Goal: Task Accomplishment & Management: Manage account settings

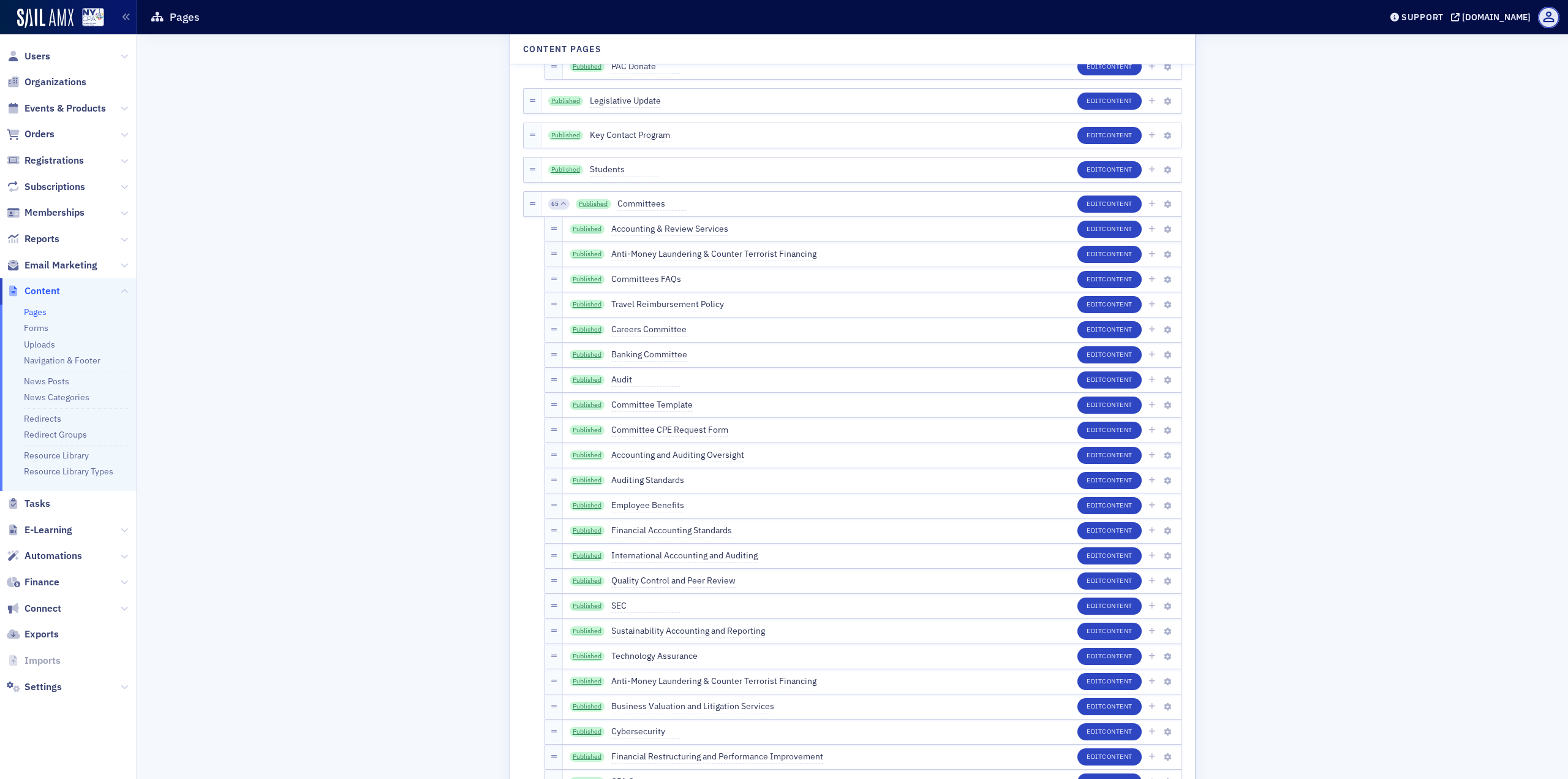
scroll to position [1716, 0]
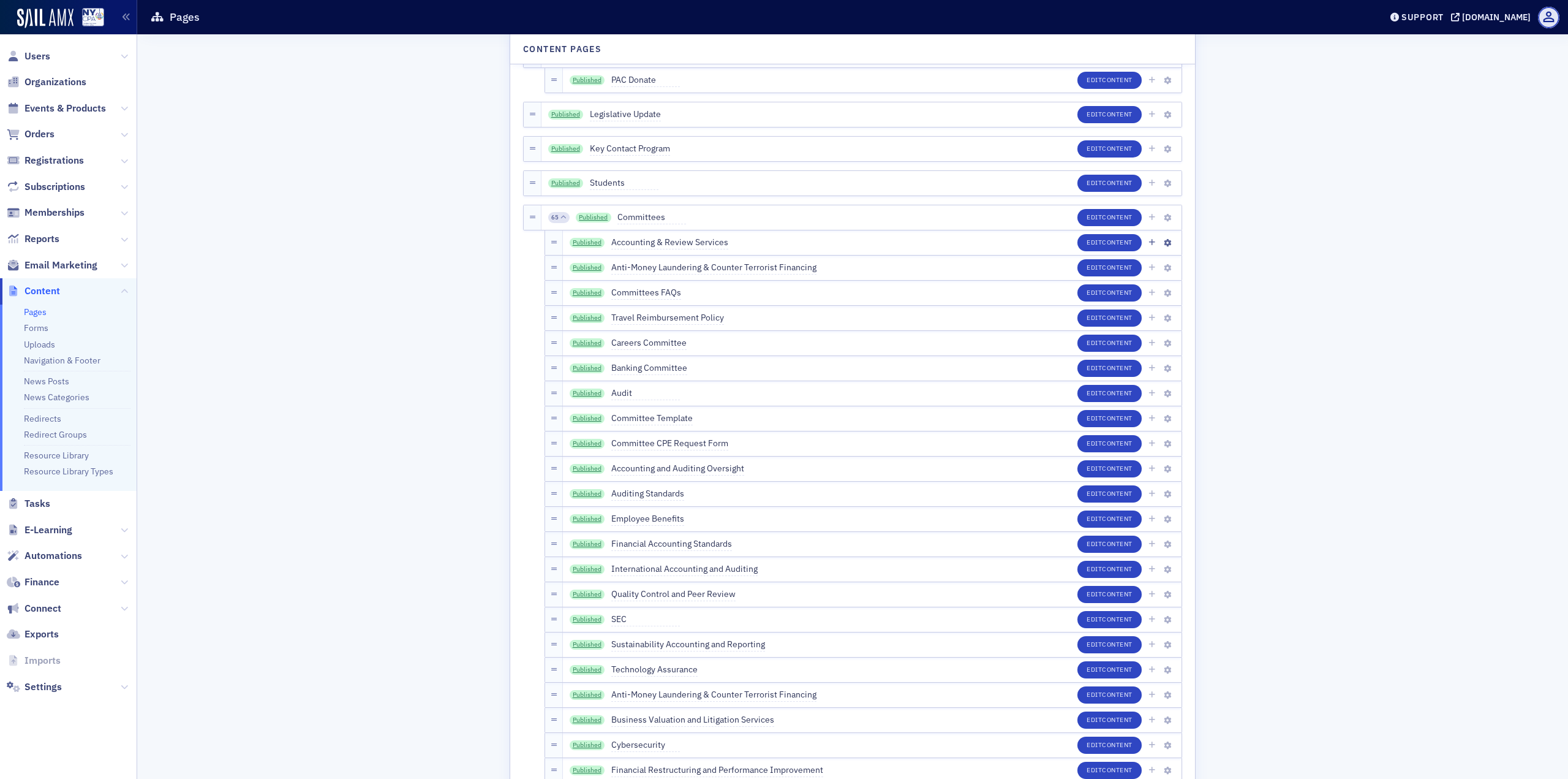
click at [605, 244] on div "Published Accounting & Review Services" at bounding box center [649, 242] width 159 height 14
drag, startPoint x: 552, startPoint y: 246, endPoint x: 993, endPoint y: 344, distance: 451.8
click at [1080, 242] on button "Edit Content" at bounding box center [1109, 242] width 64 height 17
click at [591, 245] on link "Published" at bounding box center [588, 243] width 36 height 10
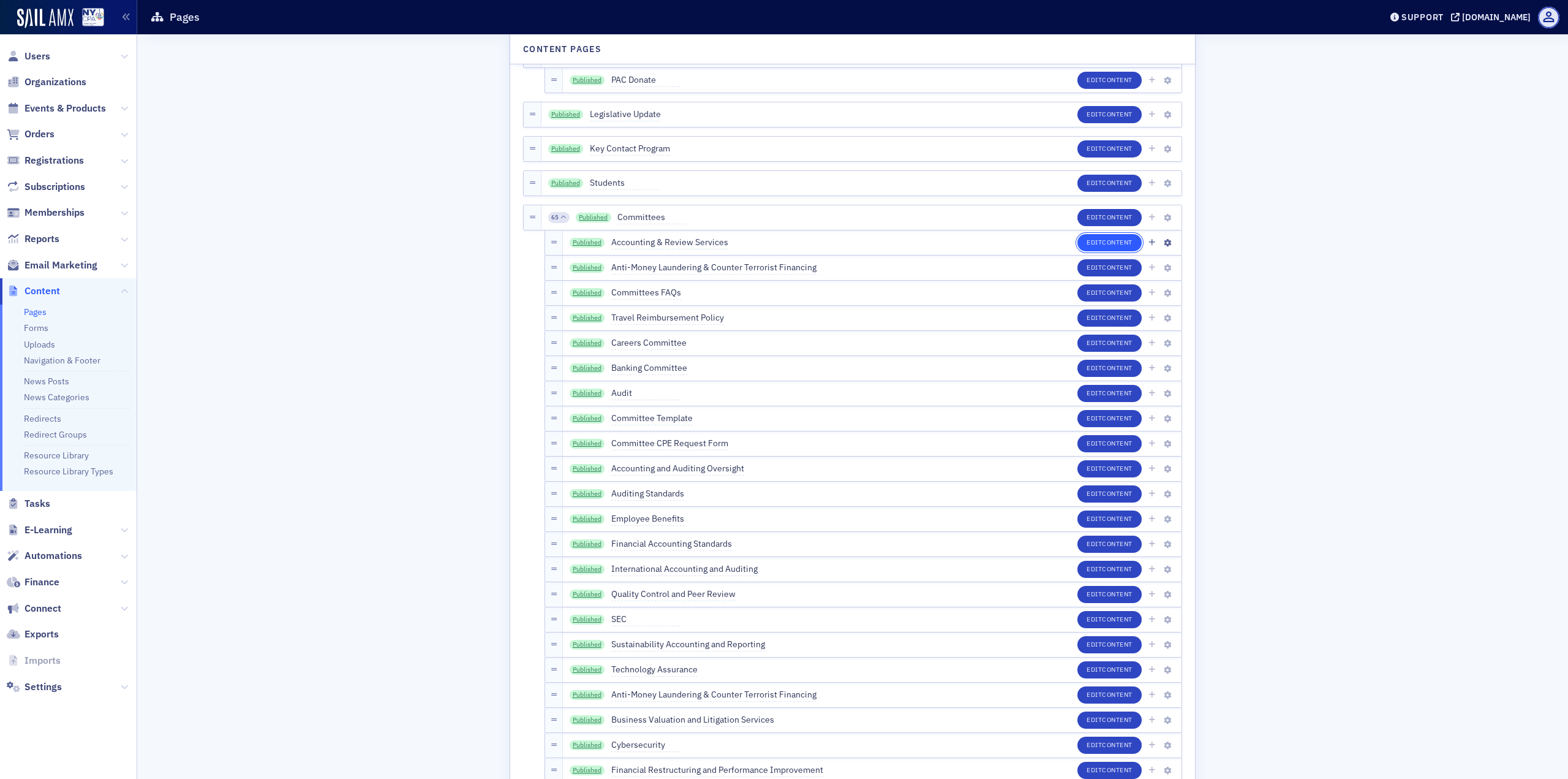
click at [1093, 242] on button "Edit Content" at bounding box center [1109, 242] width 64 height 17
click at [596, 243] on link "Published" at bounding box center [588, 243] width 36 height 10
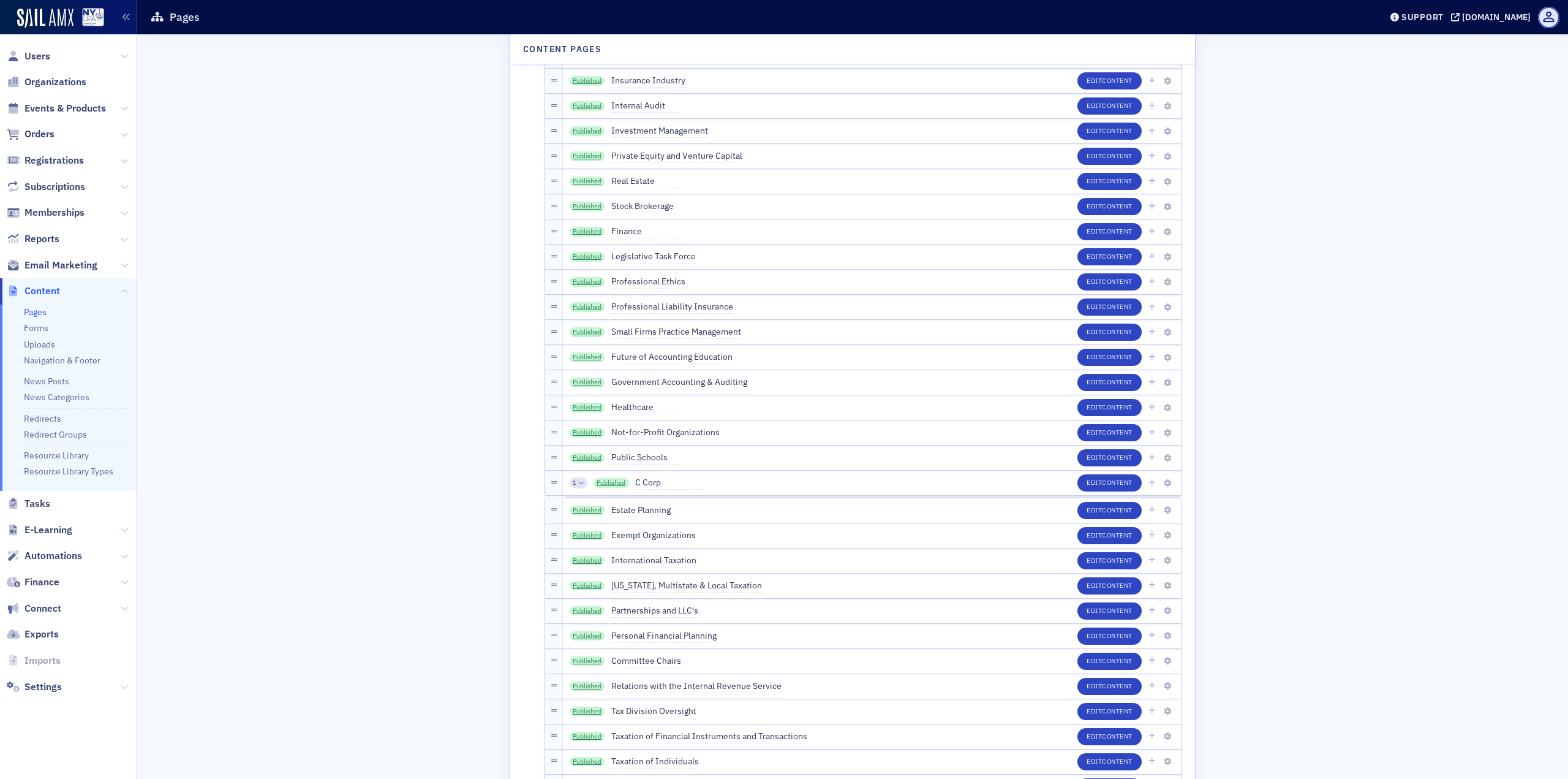
scroll to position [2696, 0]
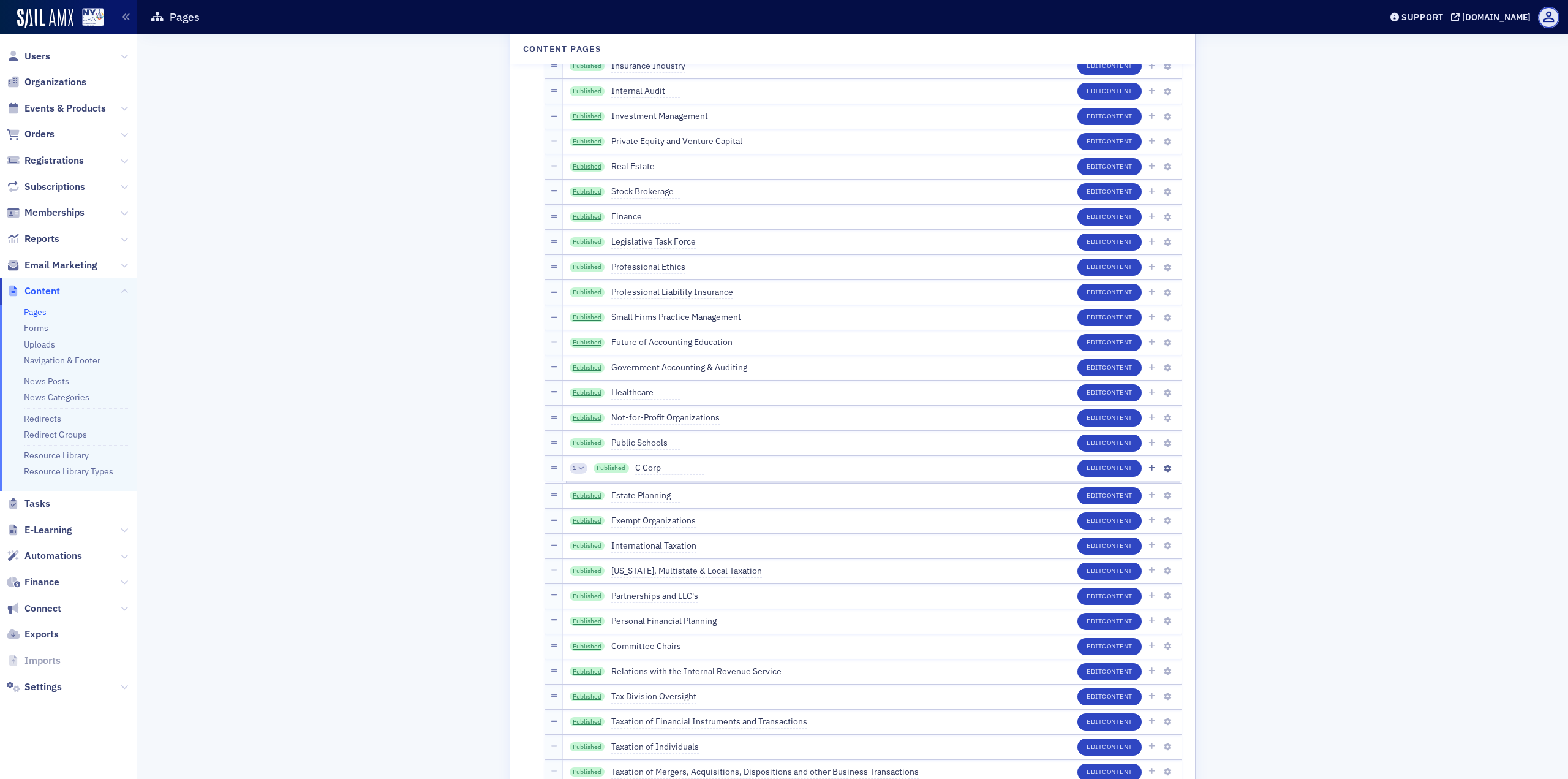
click at [578, 468] on icon at bounding box center [581, 468] width 6 height 6
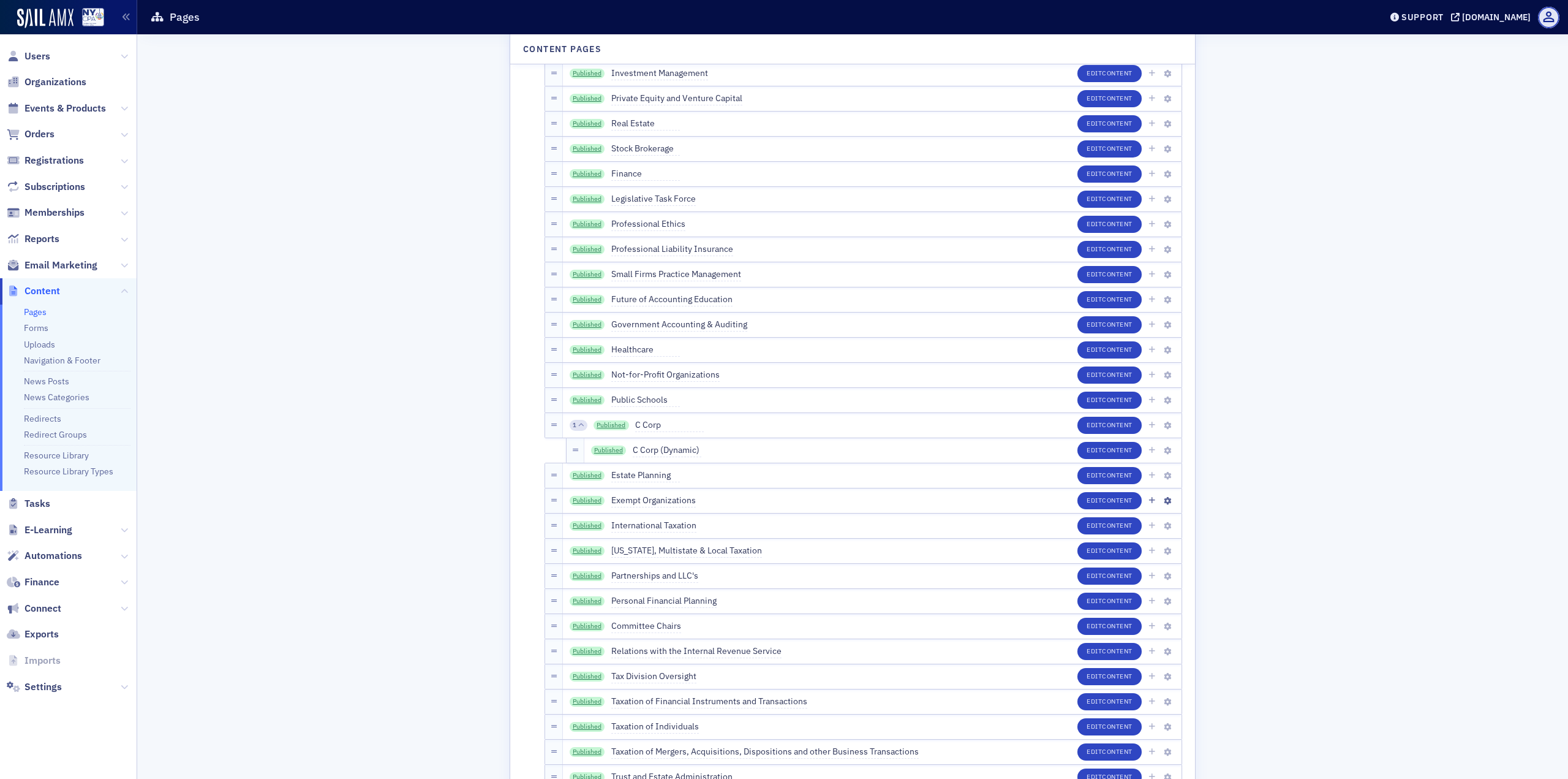
scroll to position [2758, 0]
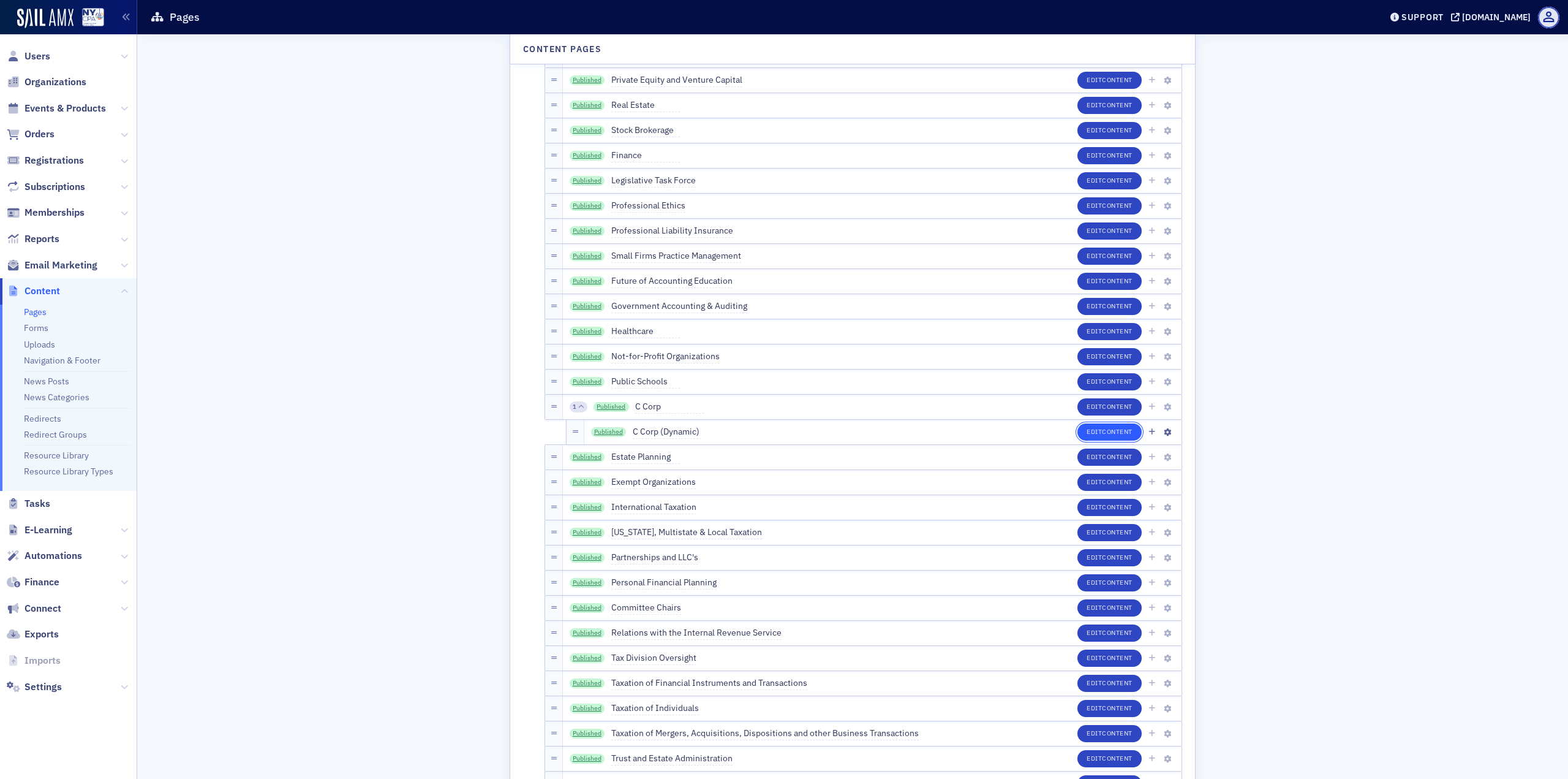
click at [1097, 438] on button "Edit Content" at bounding box center [1109, 432] width 64 height 17
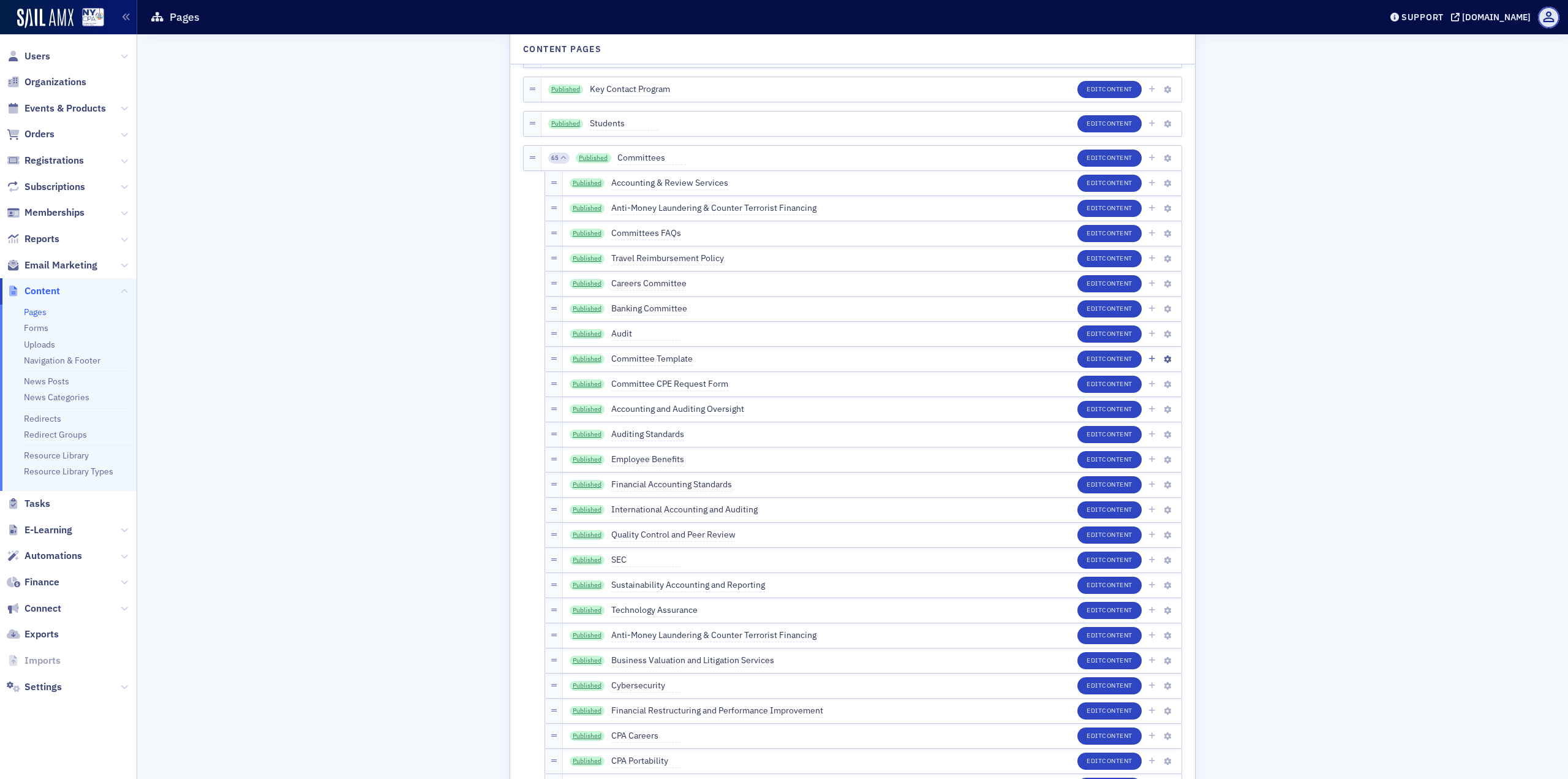
scroll to position [1716, 0]
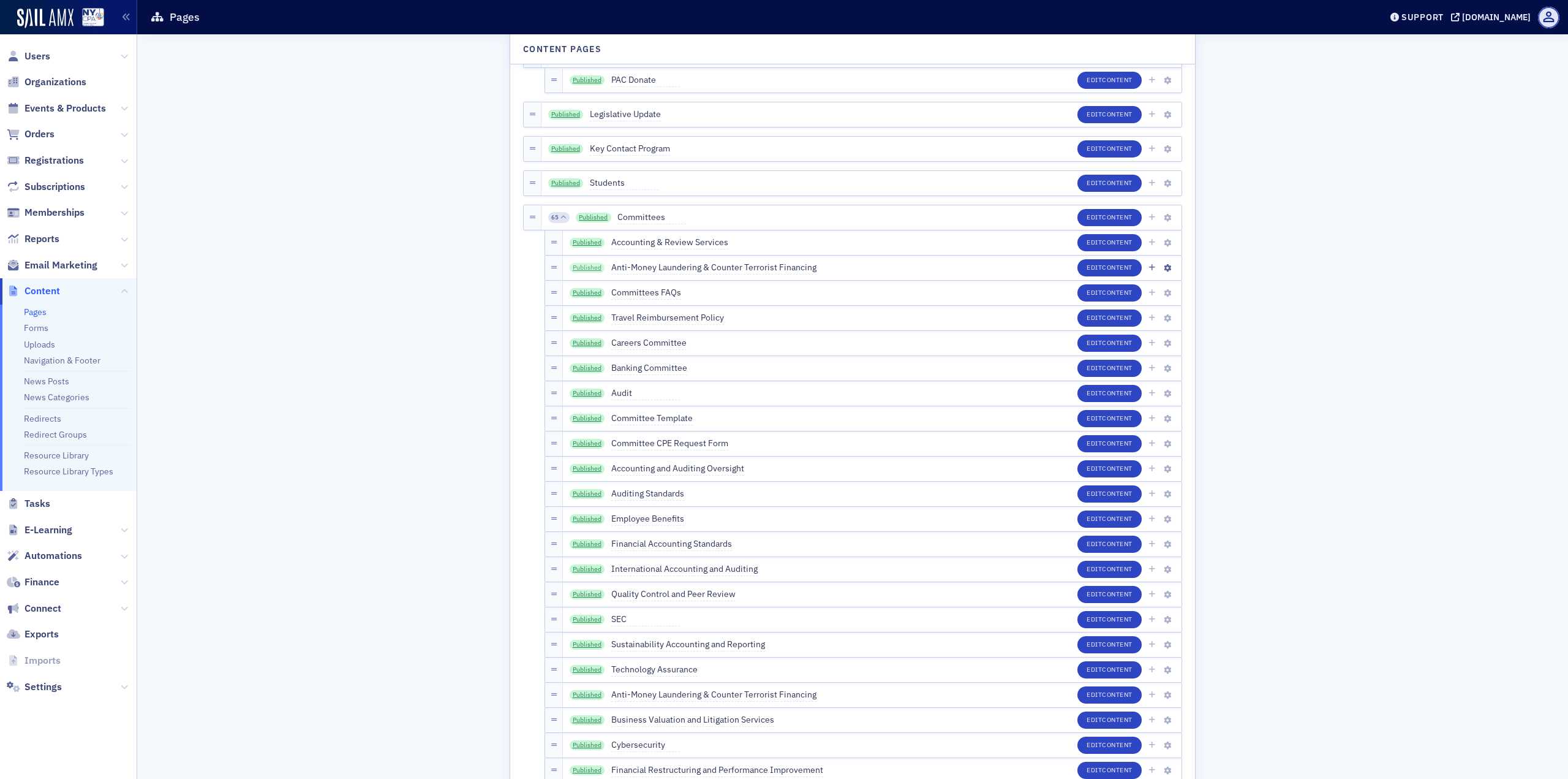
click at [579, 267] on link "Published" at bounding box center [588, 268] width 36 height 10
click at [581, 290] on link "Published" at bounding box center [588, 293] width 36 height 10
click at [671, 272] on span "Anti-Money Laundering & Counter Terrorist Financing" at bounding box center [714, 267] width 205 height 14
click at [633, 287] on span "Committees FAQs" at bounding box center [646, 293] width 70 height 14
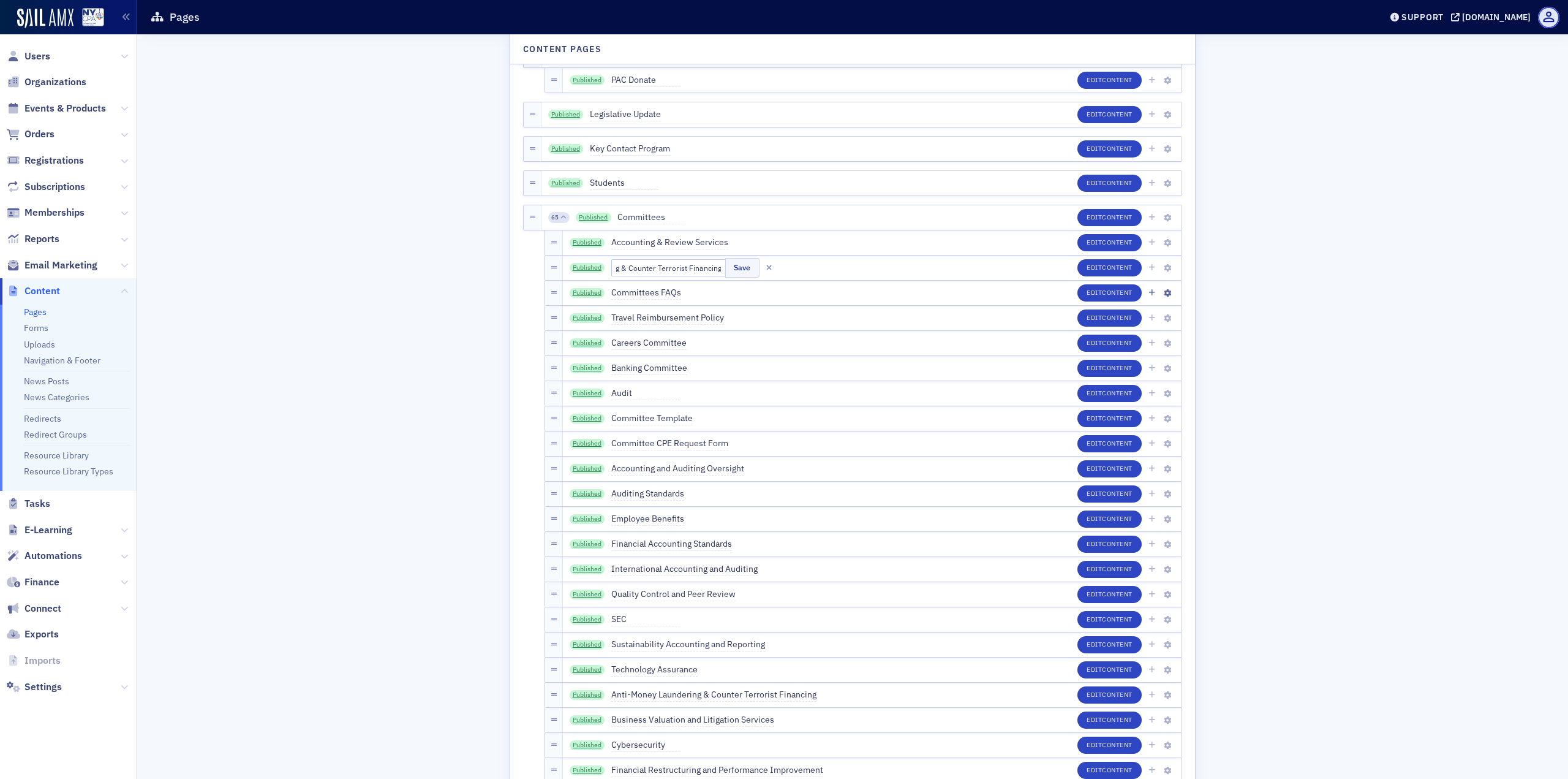
scroll to position [0, 0]
click at [767, 289] on icon "button" at bounding box center [769, 293] width 6 height 7
click at [767, 266] on icon "button" at bounding box center [769, 268] width 6 height 7
click at [586, 316] on link "Published" at bounding box center [588, 318] width 36 height 10
click at [585, 344] on link "Published" at bounding box center [588, 344] width 36 height 10
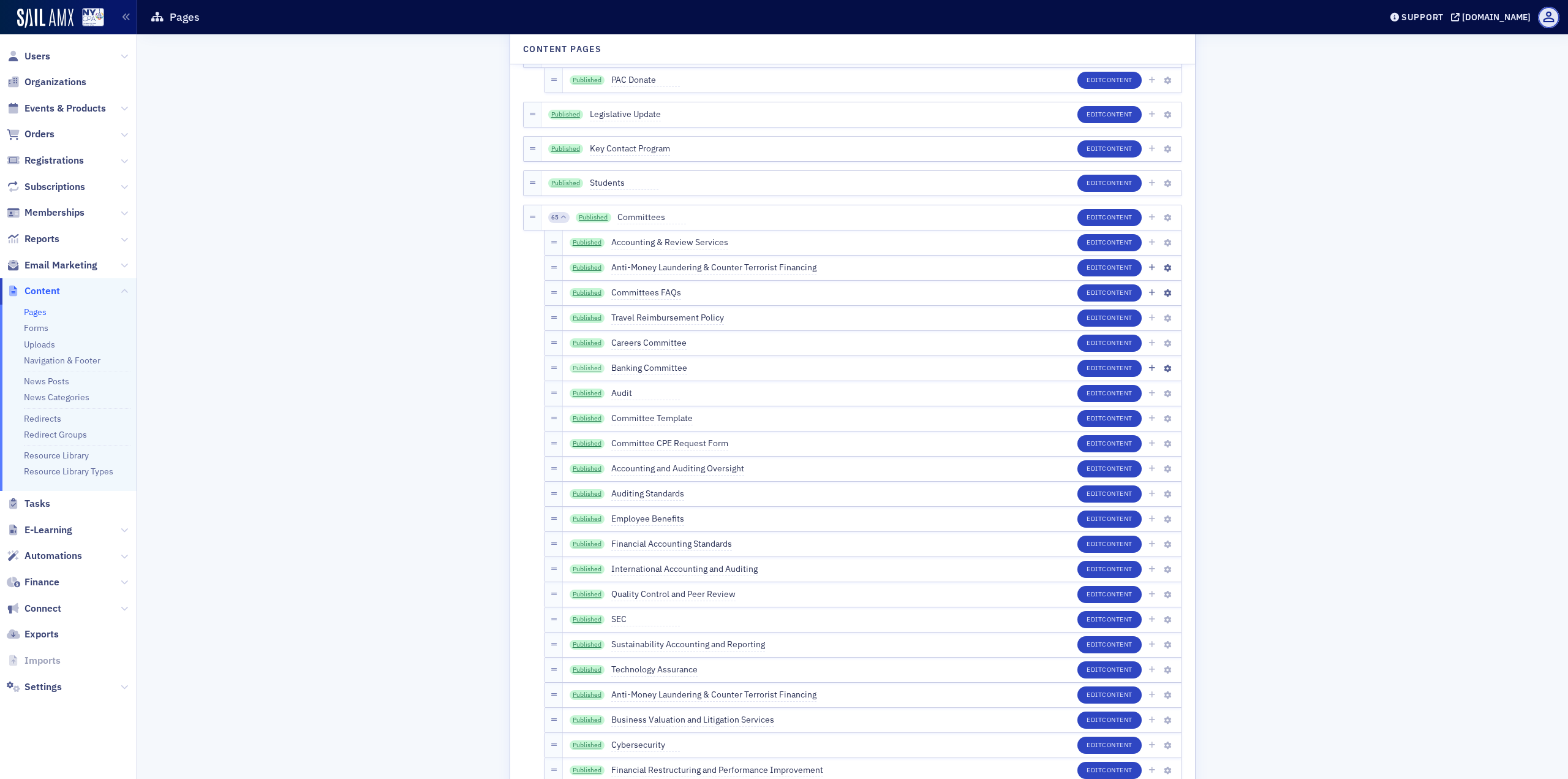
click at [587, 367] on link "Published" at bounding box center [588, 368] width 36 height 10
click at [579, 395] on link "Published" at bounding box center [588, 393] width 36 height 10
click at [592, 418] on link "Published" at bounding box center [588, 418] width 36 height 10
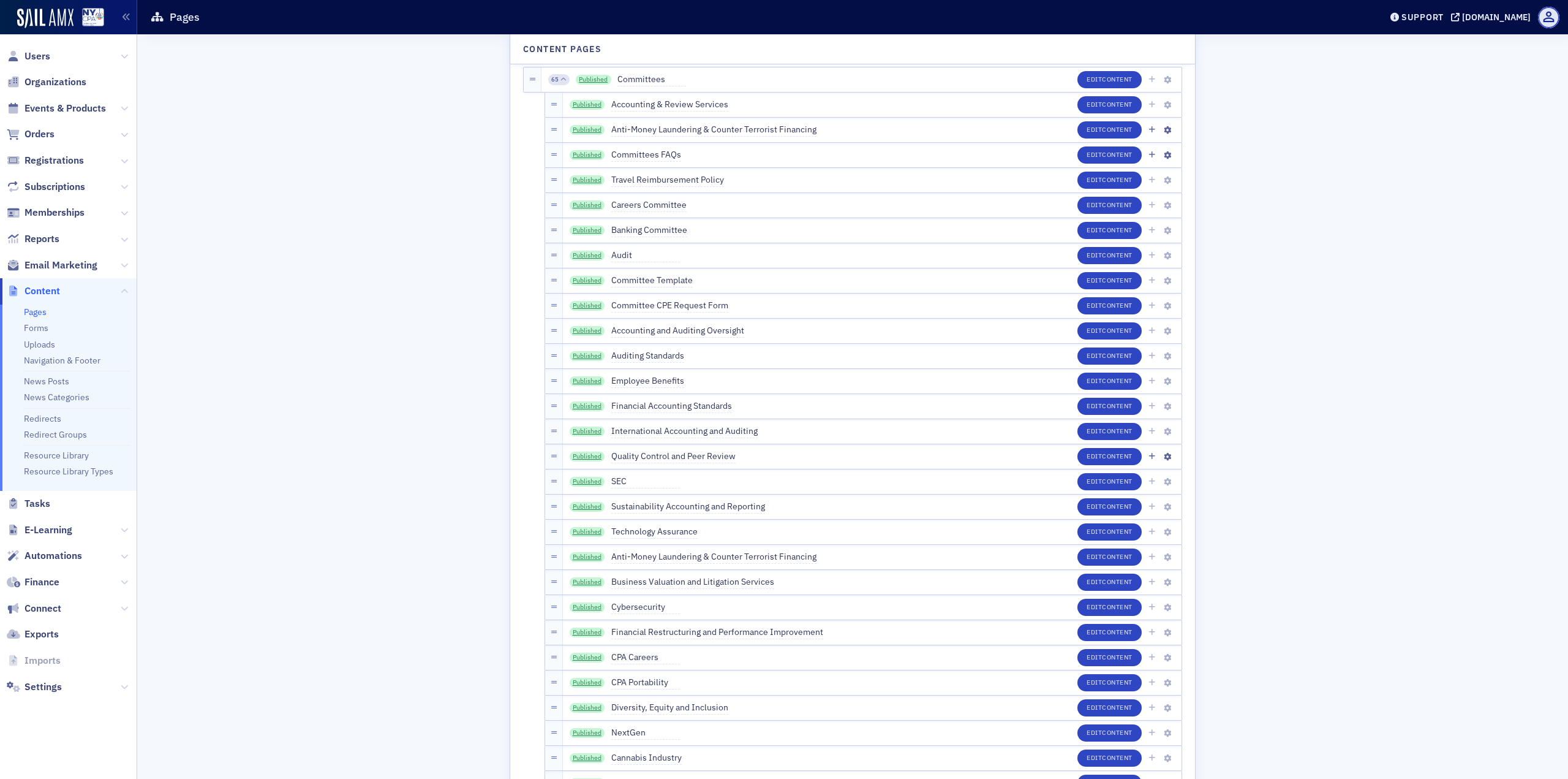
scroll to position [1899, 0]
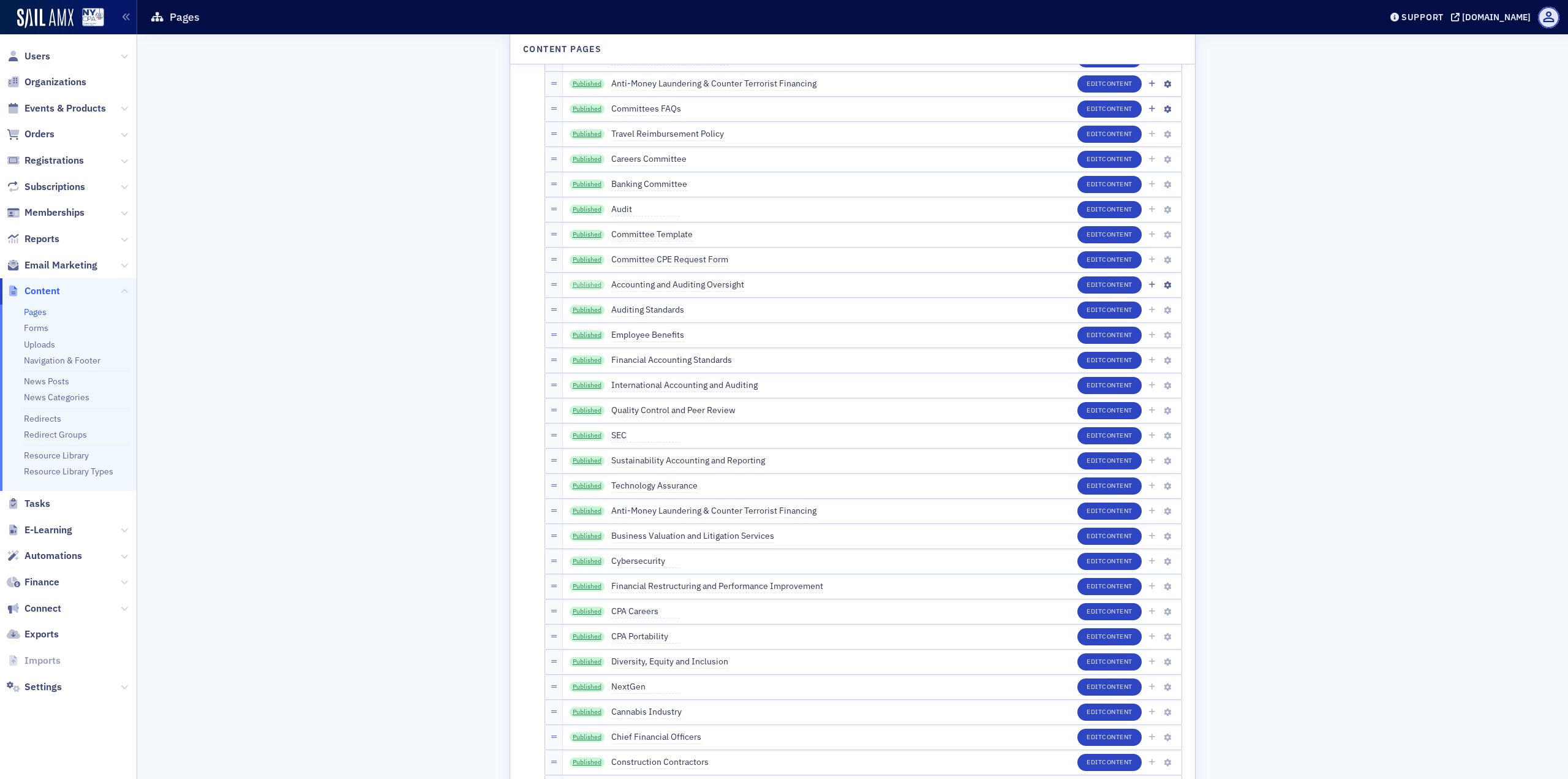
click at [579, 283] on link "Published" at bounding box center [588, 285] width 36 height 10
click at [590, 309] on link "Published" at bounding box center [588, 310] width 36 height 10
click at [592, 334] on link "Published" at bounding box center [588, 335] width 36 height 10
click at [592, 356] on link "Published" at bounding box center [588, 361] width 36 height 10
click at [590, 386] on link "Published" at bounding box center [588, 386] width 36 height 10
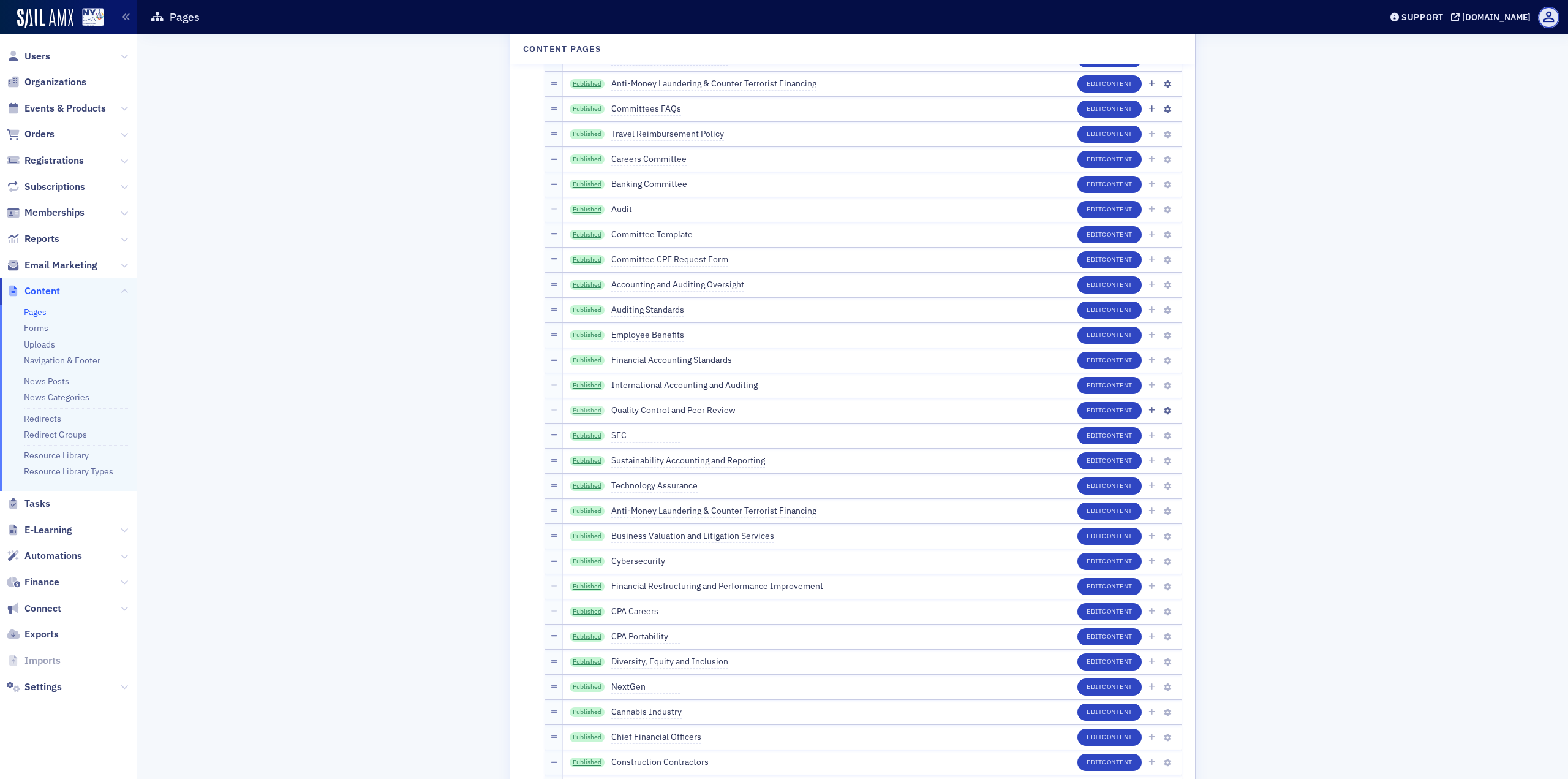
click at [592, 410] on link "Published" at bounding box center [588, 411] width 36 height 10
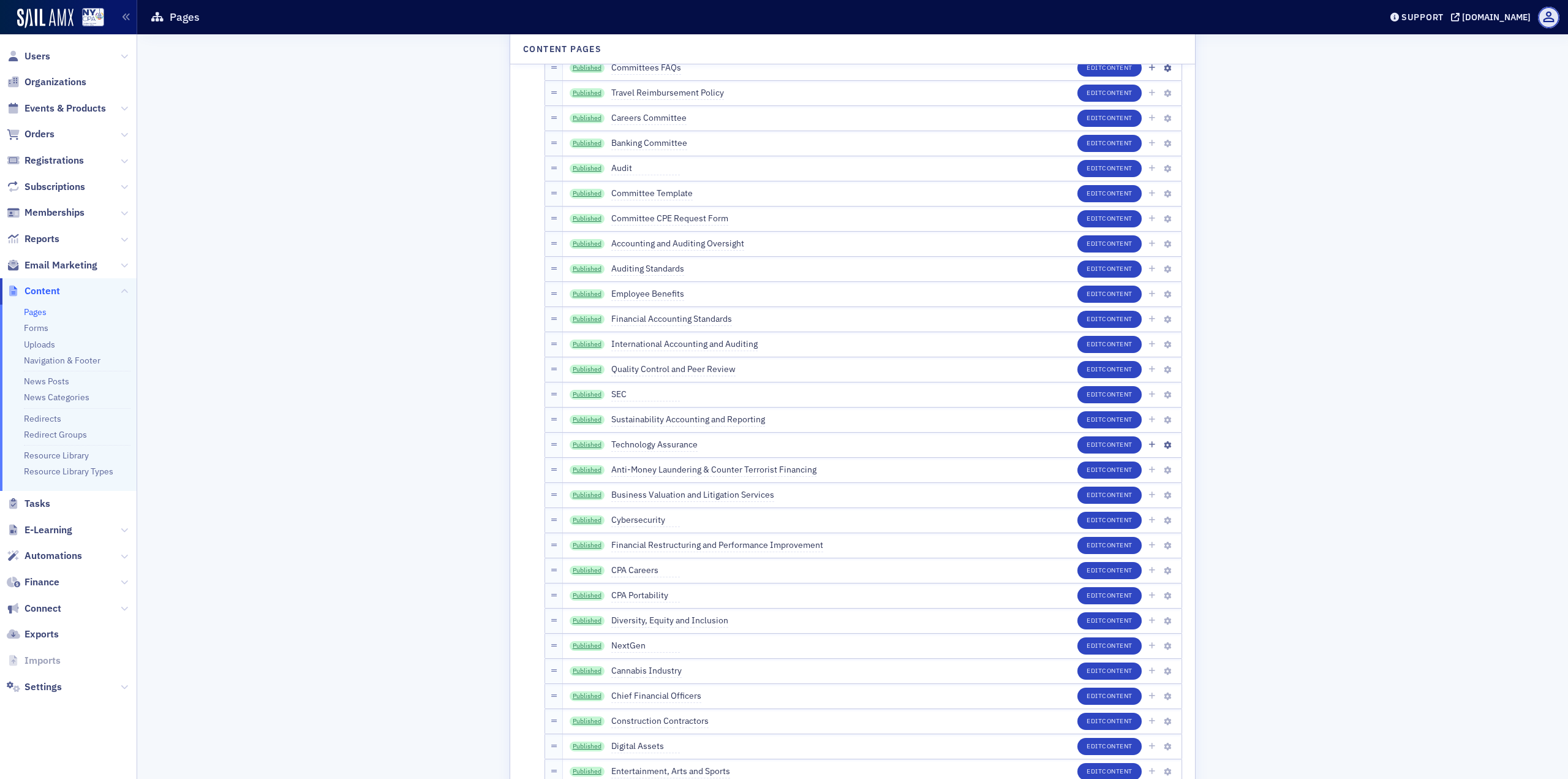
scroll to position [1961, 0]
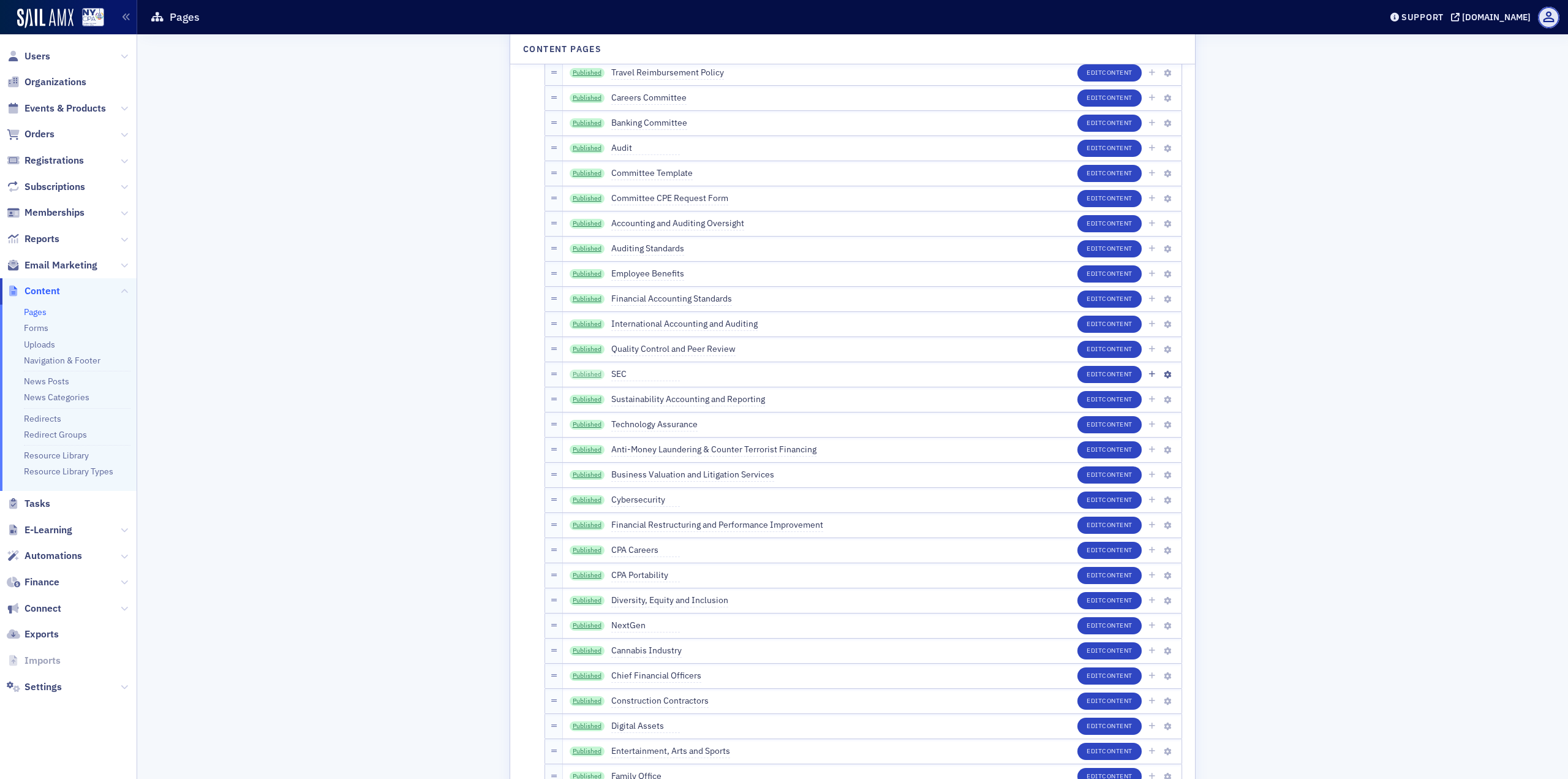
click at [593, 374] on link "Published" at bounding box center [588, 374] width 36 height 10
click at [592, 400] on link "Published" at bounding box center [588, 400] width 36 height 10
click at [582, 421] on link "Published" at bounding box center [588, 425] width 36 height 10
click at [592, 449] on link "Published" at bounding box center [588, 450] width 36 height 10
click at [576, 479] on link "Published" at bounding box center [588, 475] width 36 height 10
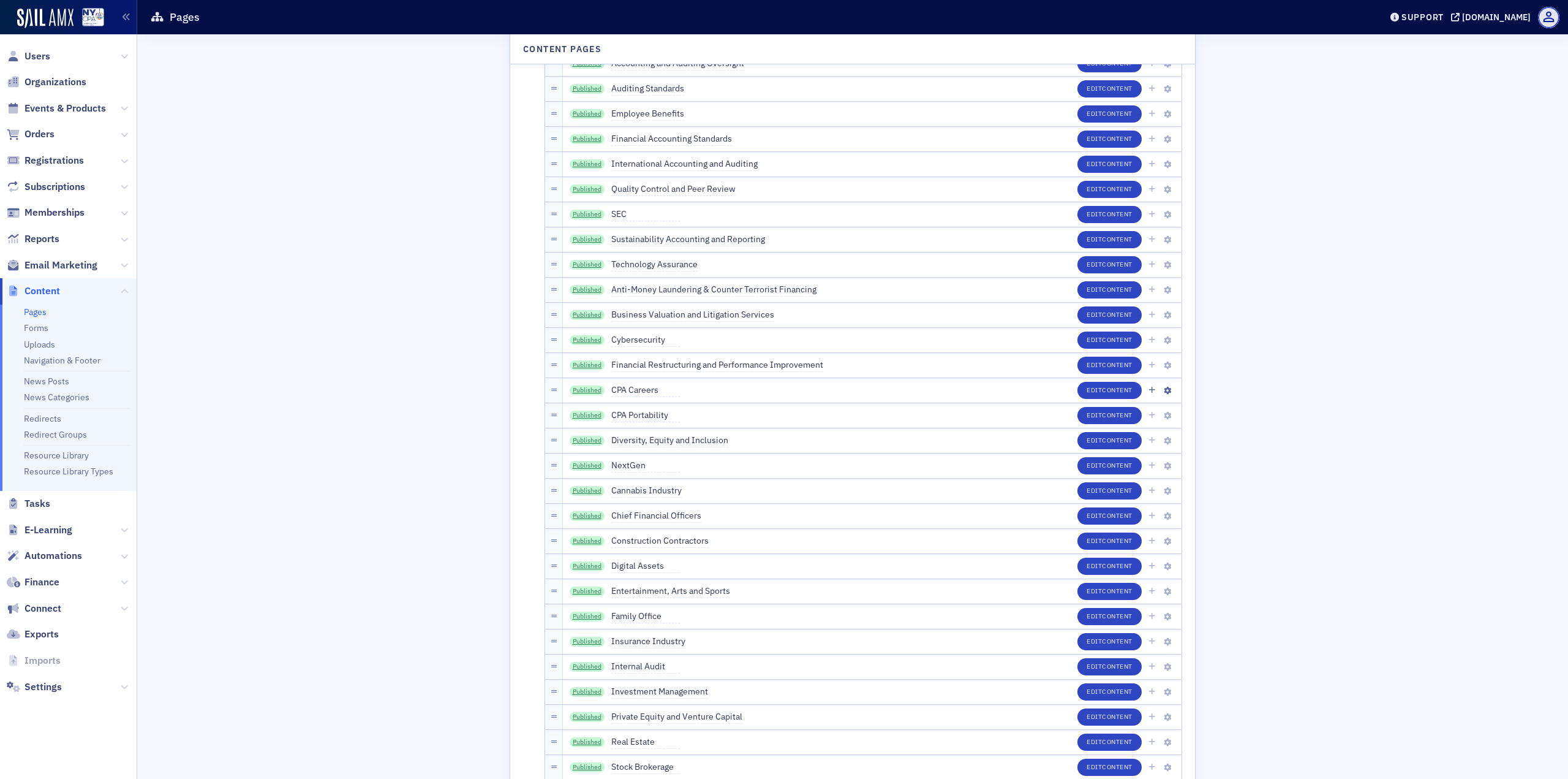
scroll to position [2145, 0]
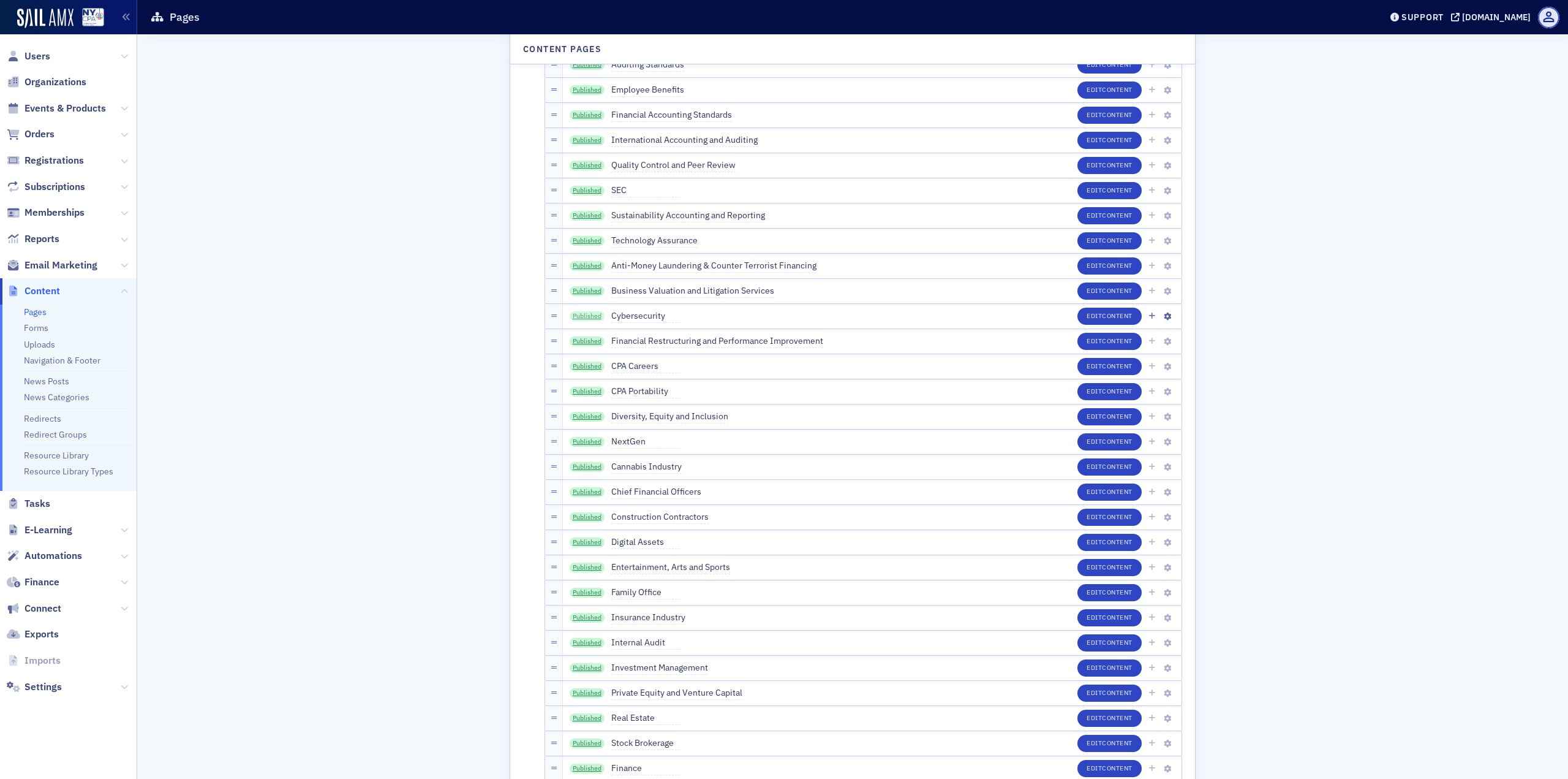
click at [581, 316] on link "Published" at bounding box center [588, 316] width 36 height 10
click at [584, 341] on link "Published" at bounding box center [588, 341] width 36 height 10
click at [585, 367] on link "Published" at bounding box center [588, 366] width 36 height 10
click at [586, 393] on link "Published" at bounding box center [588, 392] width 36 height 10
click at [594, 419] on link "Published" at bounding box center [588, 417] width 36 height 10
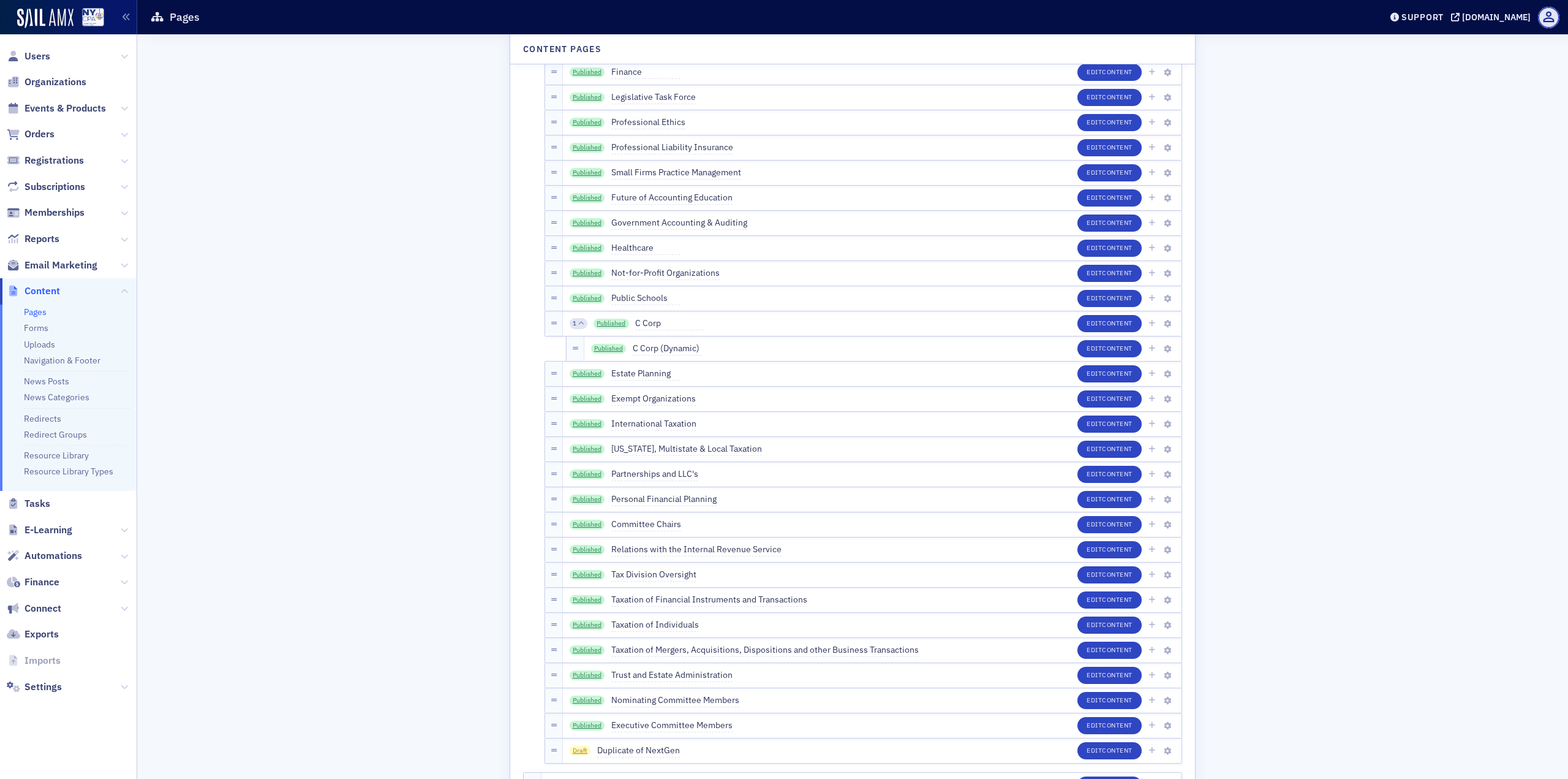
scroll to position [2819, 0]
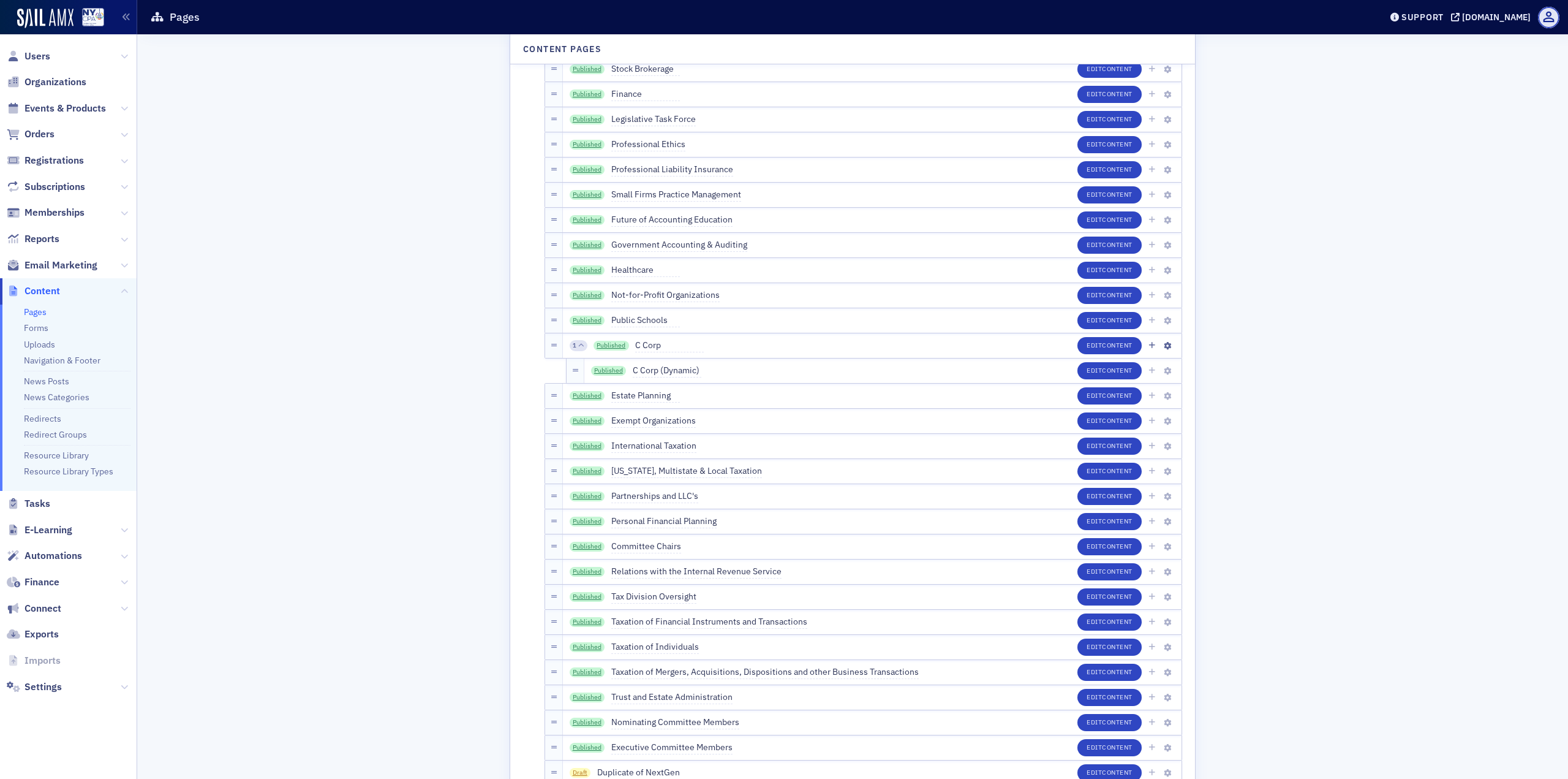
click at [571, 349] on div "1" at bounding box center [578, 345] width 18 height 11
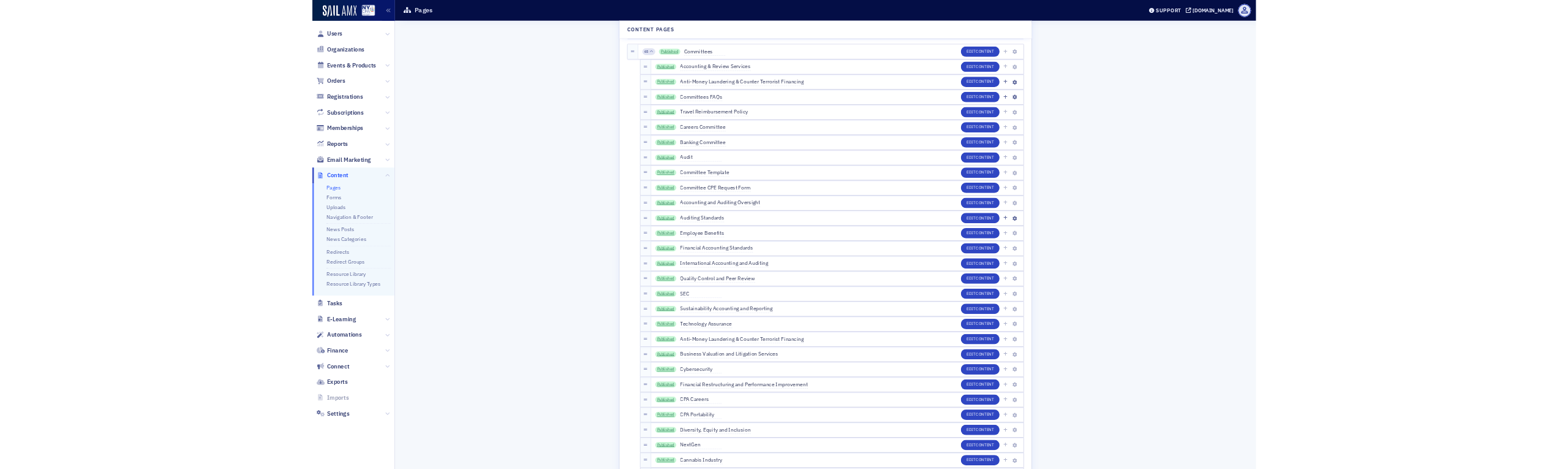
scroll to position [1838, 0]
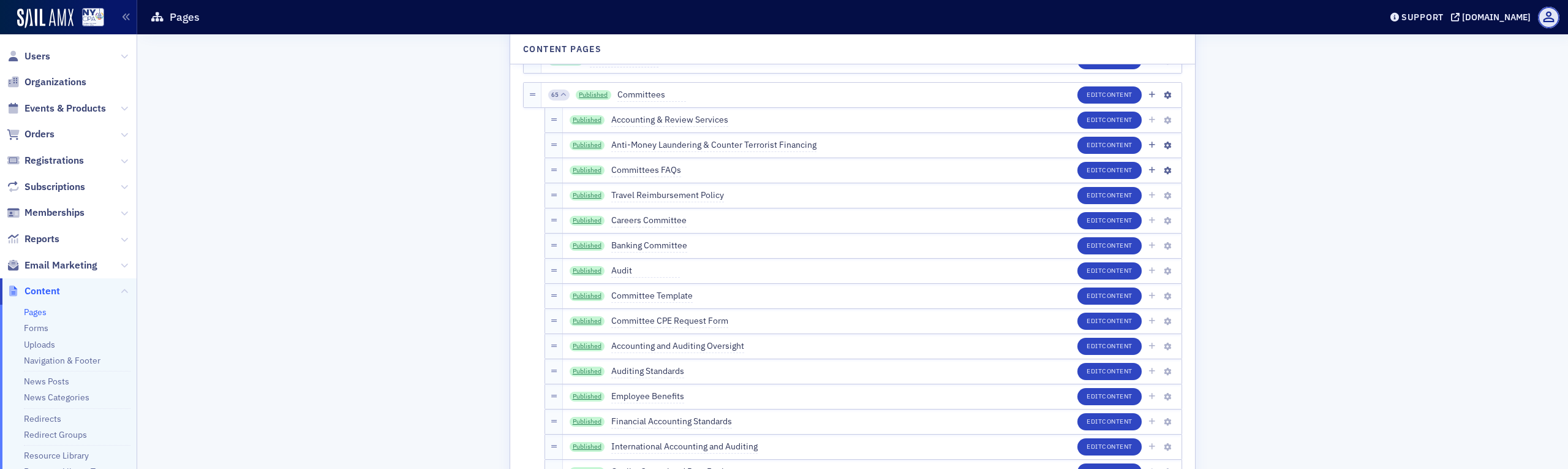
click at [555, 98] on div "65" at bounding box center [559, 95] width 21 height 11
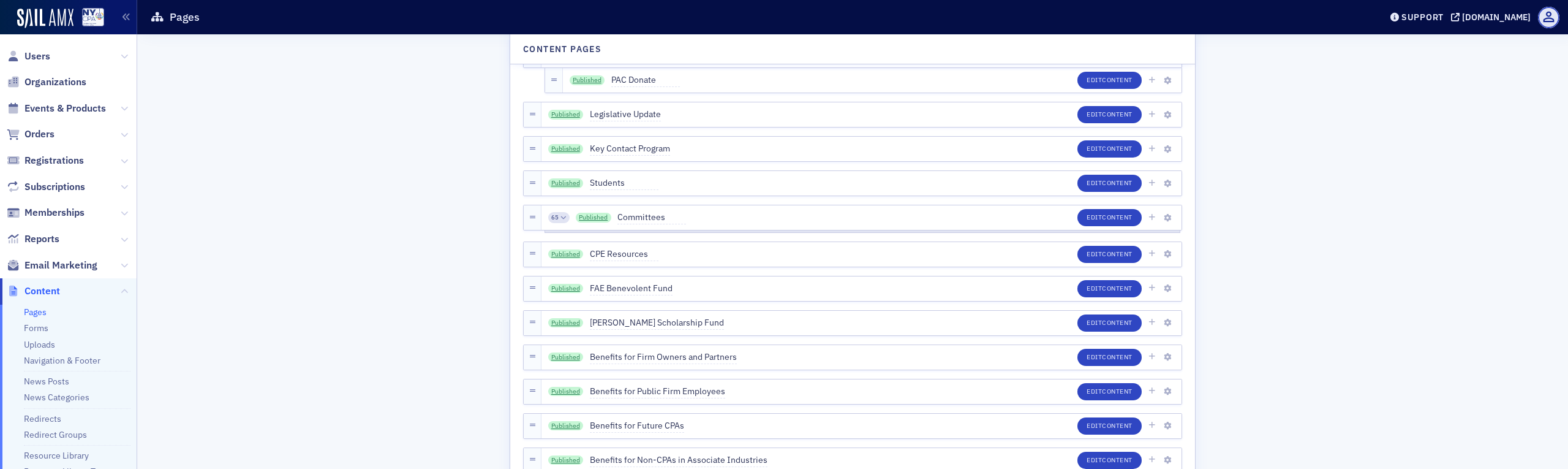
scroll to position [1777, 0]
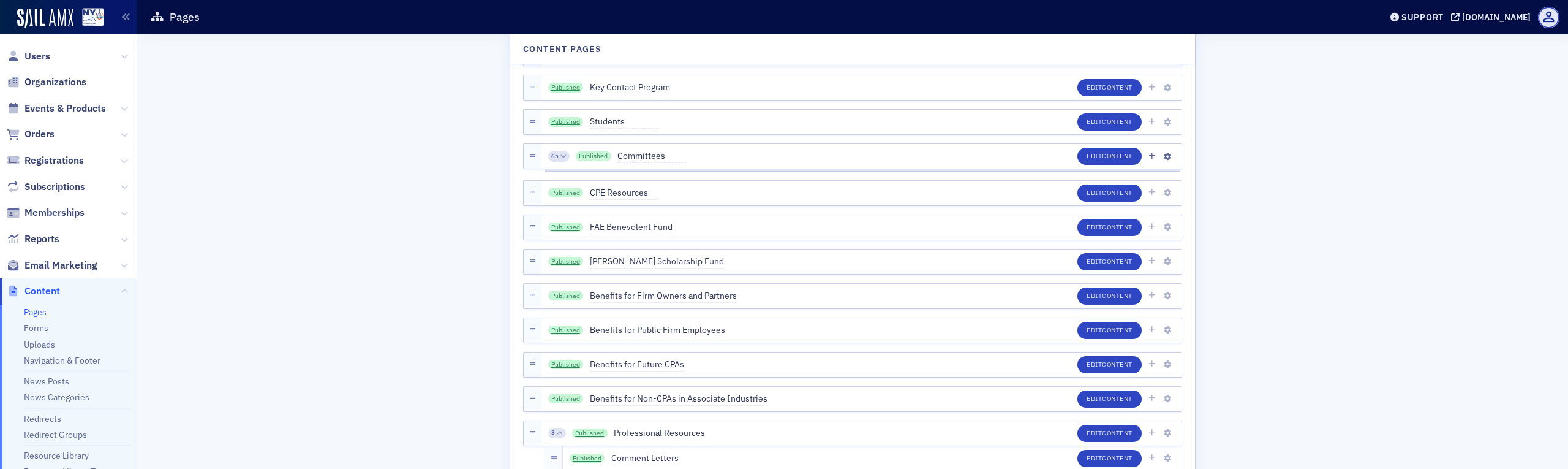
click at [551, 155] on span "65" at bounding box center [555, 156] width 7 height 9
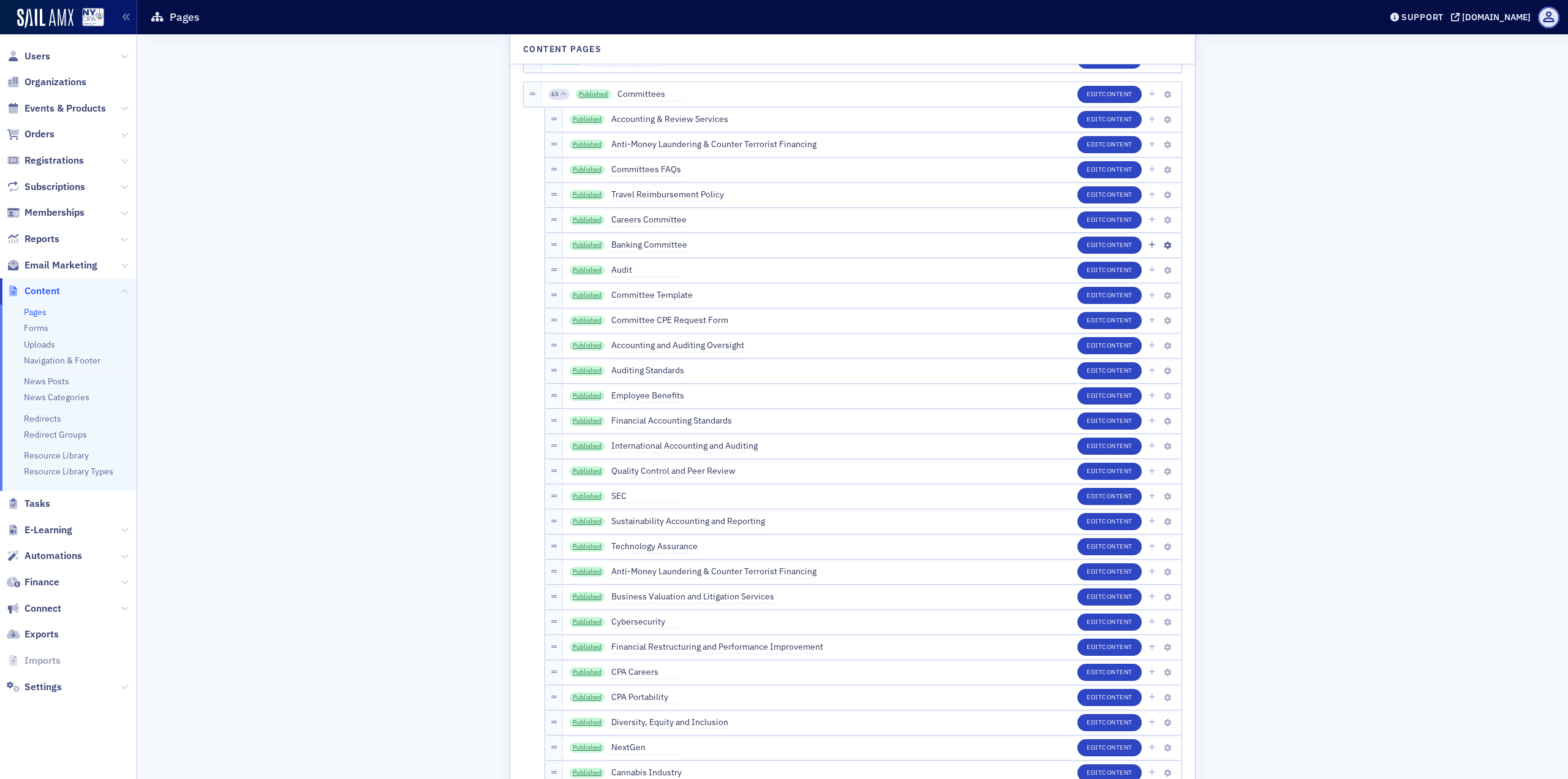
scroll to position [1838, 0]
click at [1118, 146] on span "Content" at bounding box center [1117, 145] width 31 height 9
click at [591, 148] on link "Published" at bounding box center [588, 145] width 36 height 10
click at [1086, 126] on button "Edit Content" at bounding box center [1109, 120] width 64 height 17
click at [1123, 223] on span "Content" at bounding box center [1117, 220] width 31 height 9
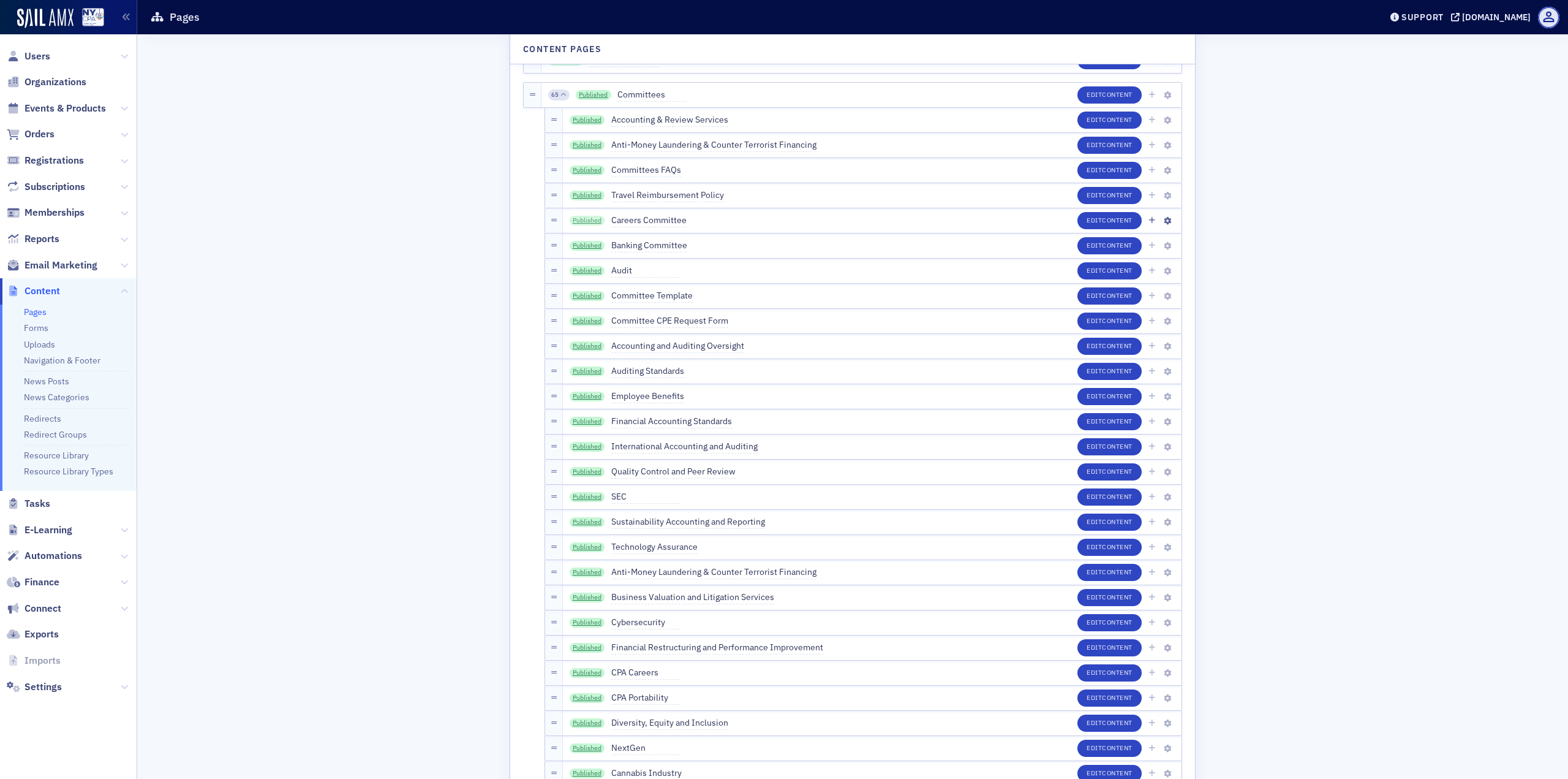
click at [576, 221] on link "Published" at bounding box center [588, 221] width 36 height 10
click at [588, 242] on link "Published" at bounding box center [588, 246] width 36 height 10
click at [1082, 248] on button "Edit Content" at bounding box center [1109, 246] width 64 height 17
drag, startPoint x: 194, startPoint y: 345, endPoint x: 220, endPoint y: 351, distance: 26.7
